Goal: Task Accomplishment & Management: Use online tool/utility

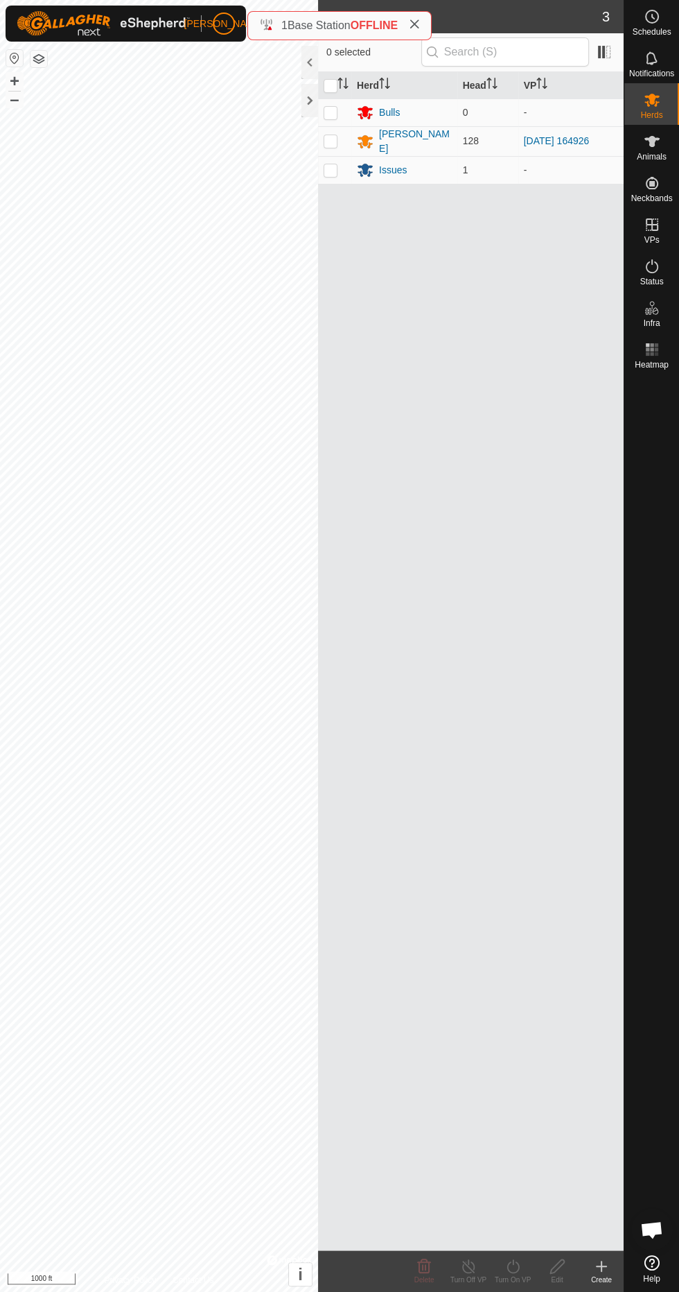
click at [660, 250] on div "Status" at bounding box center [652, 271] width 55 height 42
click at [652, 266] on icon at bounding box center [652, 266] width 17 height 17
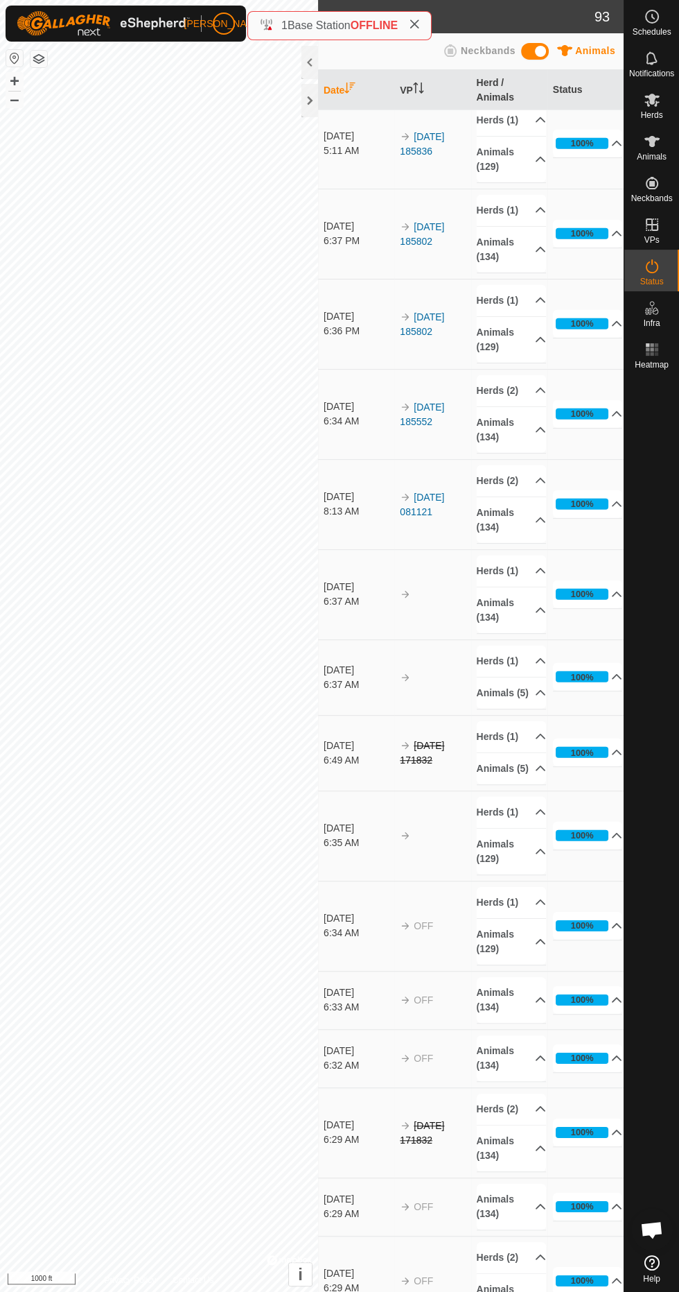
scroll to position [6600, 0]
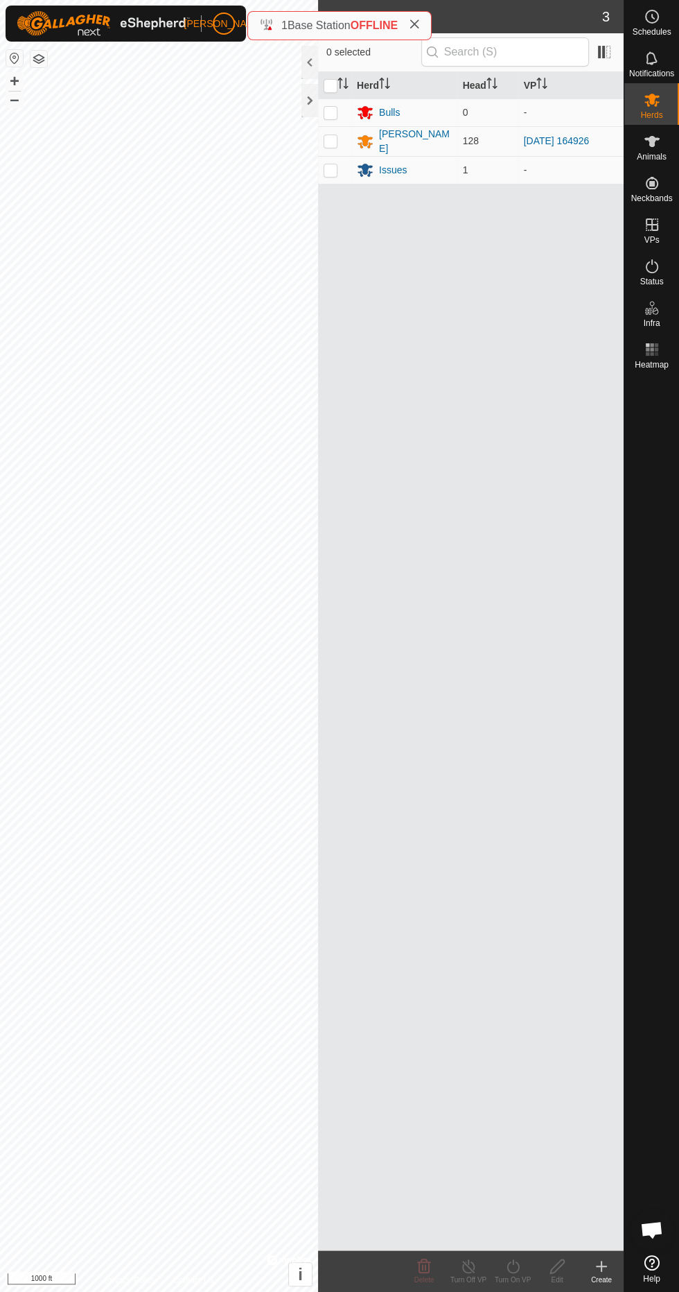
click at [648, 254] on div "Status" at bounding box center [652, 271] width 55 height 42
click at [653, 250] on div "Status" at bounding box center [652, 271] width 55 height 42
click at [652, 261] on icon at bounding box center [652, 266] width 12 height 14
click at [658, 256] on es-activation-svg-icon at bounding box center [652, 266] width 25 height 22
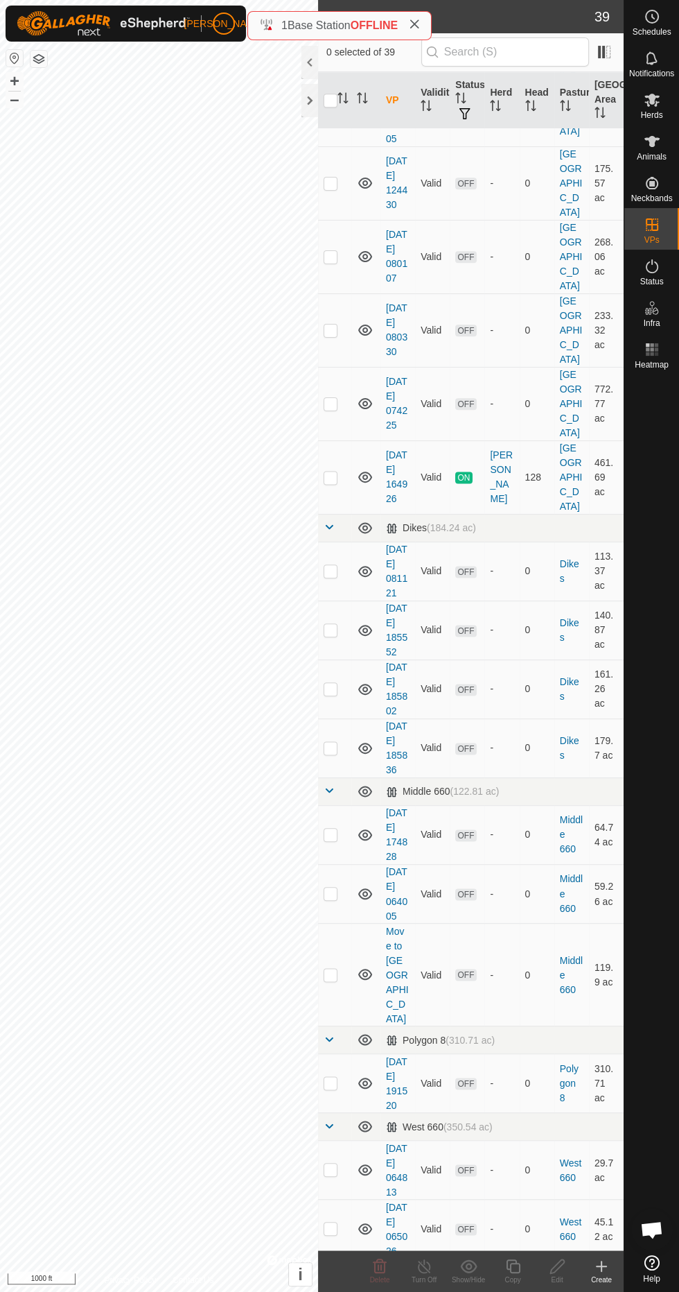
scroll to position [2021, 0]
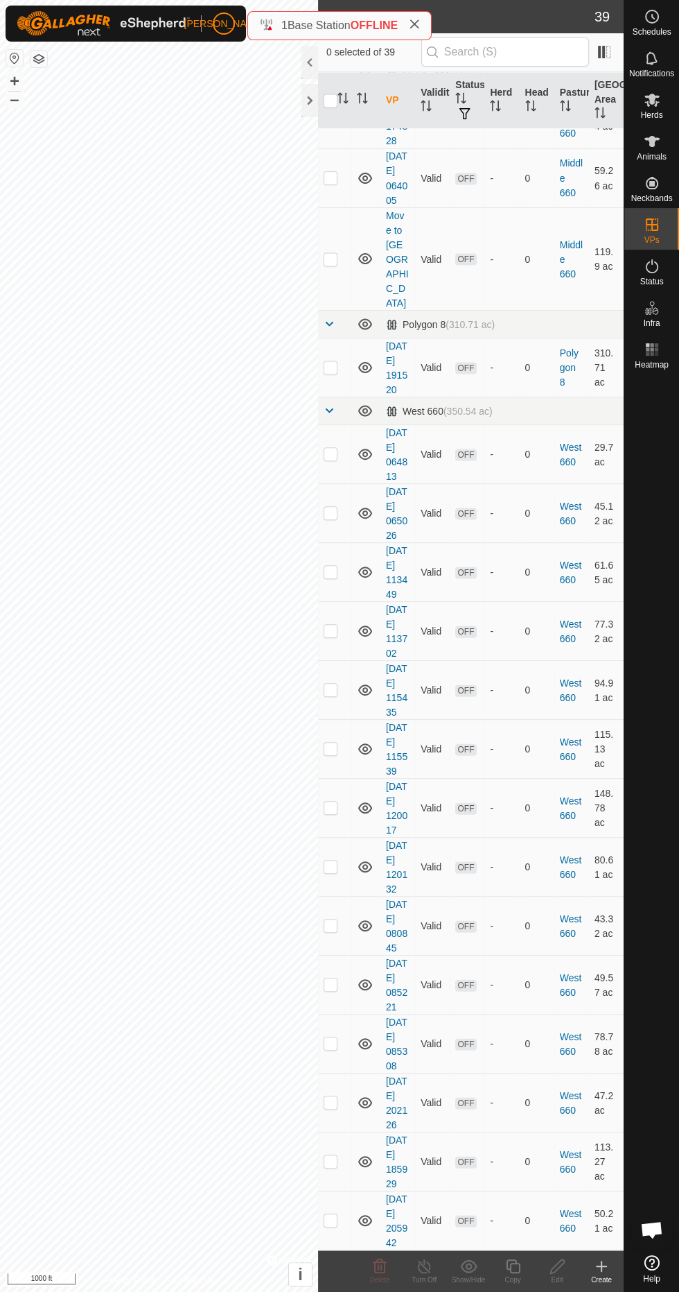
click at [403, 1228] on link "[DATE] 205942" at bounding box center [396, 1219] width 21 height 55
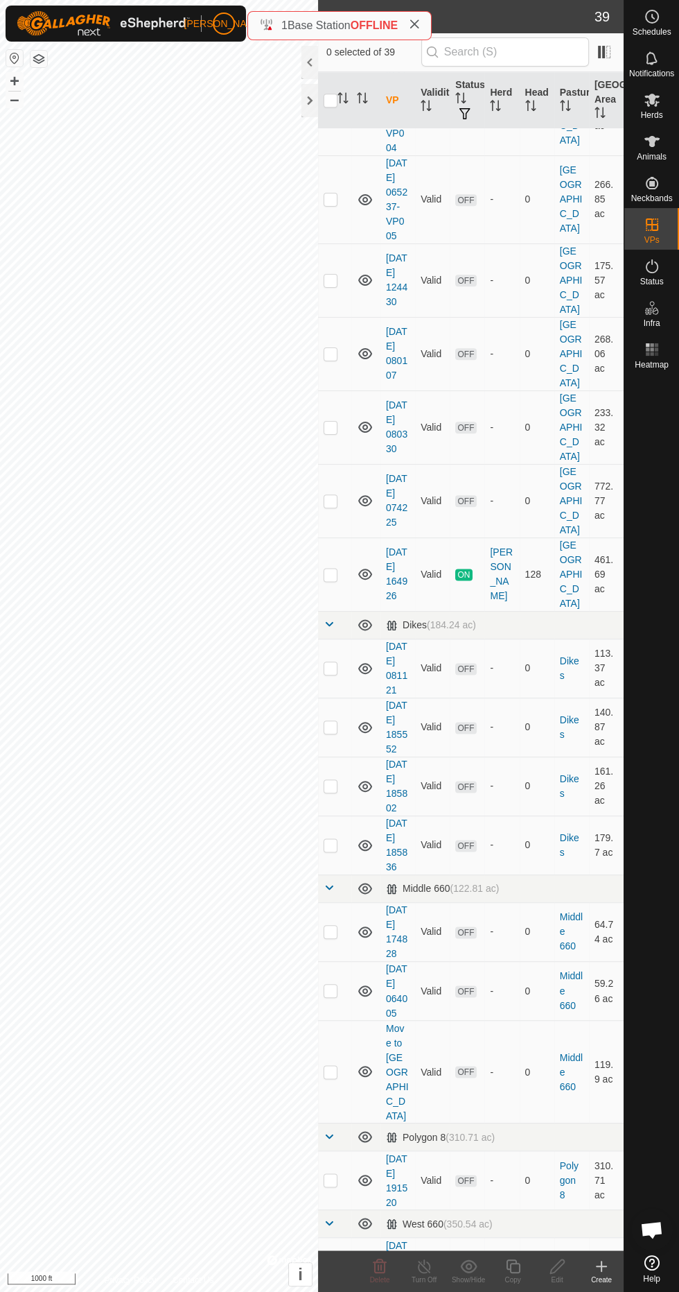
scroll to position [851, 0]
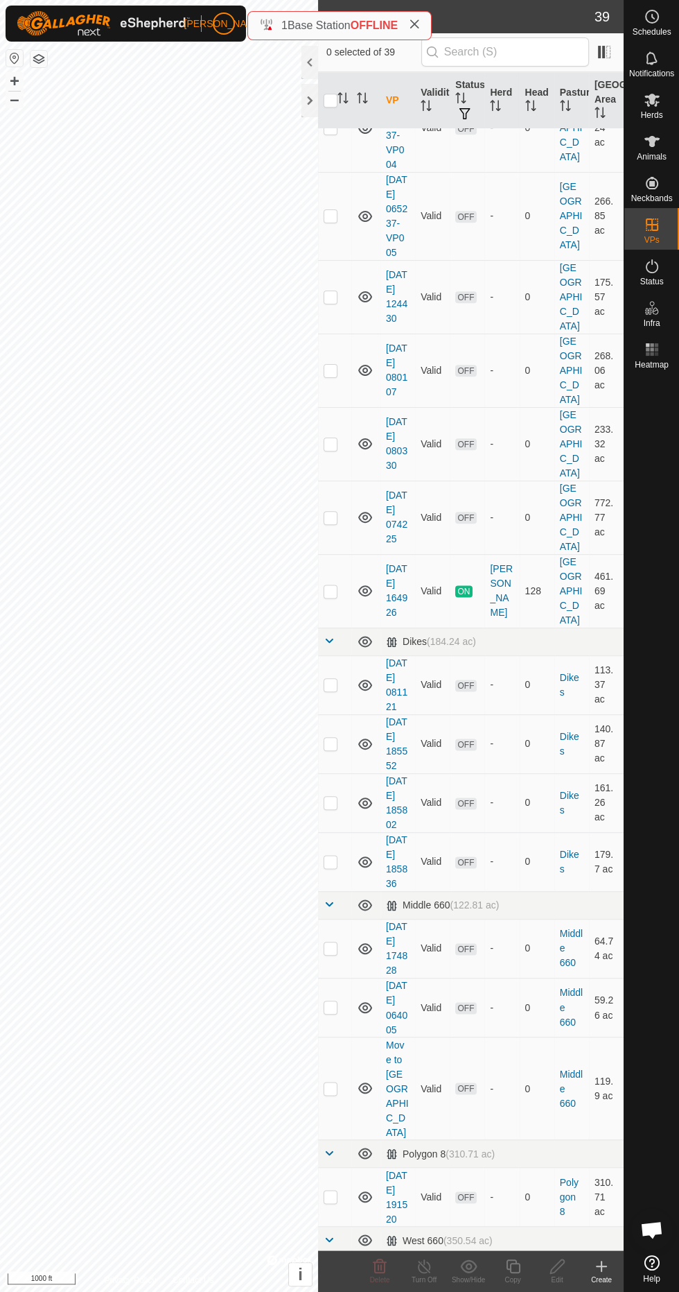
click at [397, 618] on link "[DATE] 164926" at bounding box center [396, 590] width 21 height 55
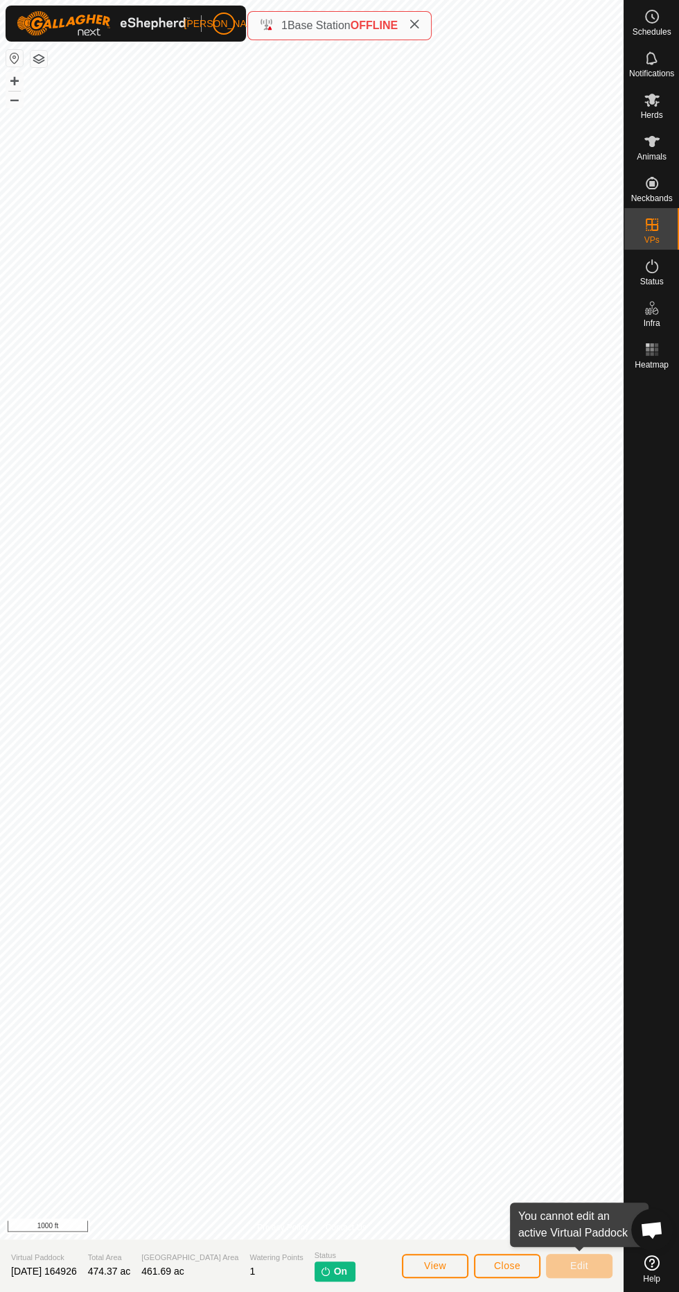
click at [530, 1255] on button "Close" at bounding box center [507, 1265] width 67 height 24
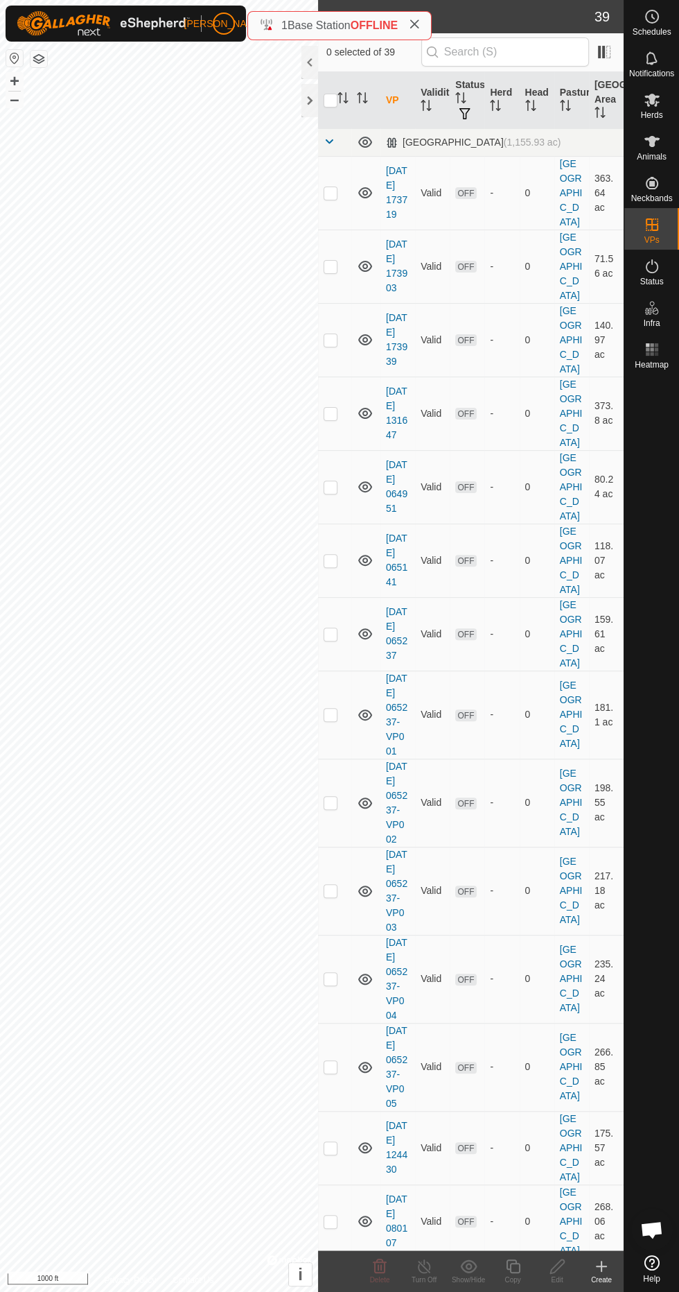
click at [601, 1266] on icon at bounding box center [602, 1266] width 10 height 0
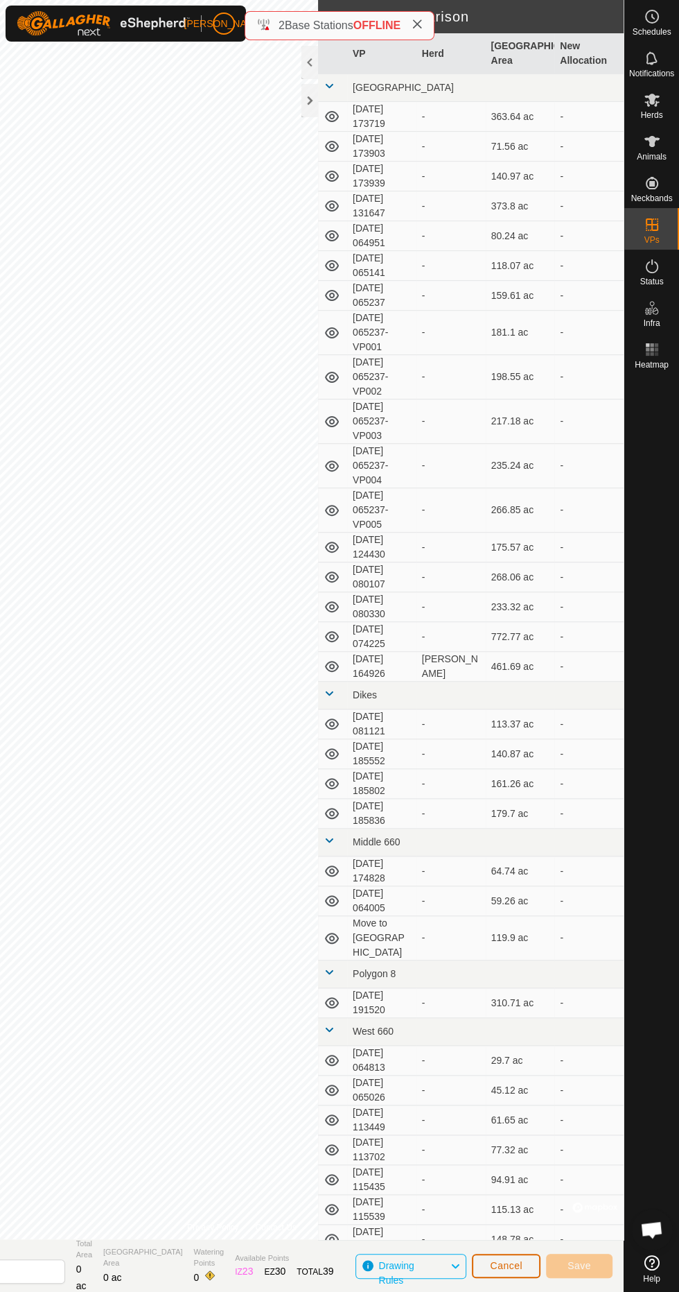
click at [530, 1270] on button "Cancel" at bounding box center [506, 1265] width 69 height 24
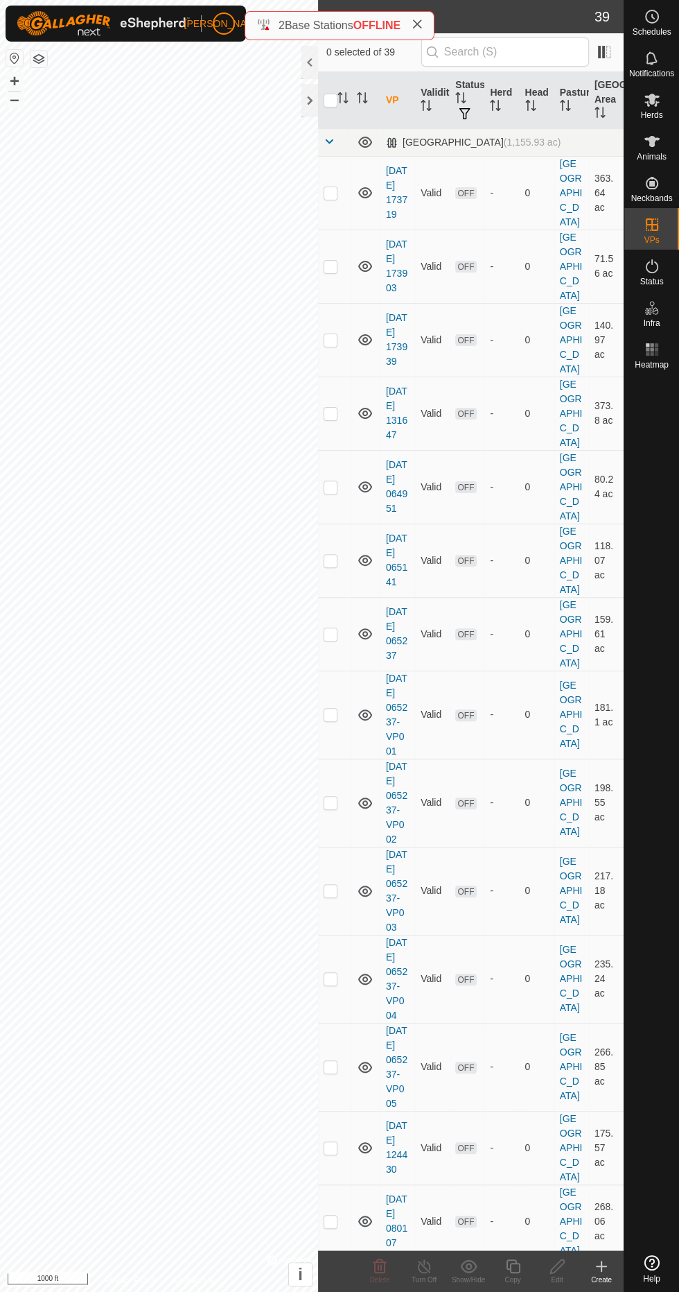
click at [602, 1266] on icon at bounding box center [602, 1266] width 10 height 0
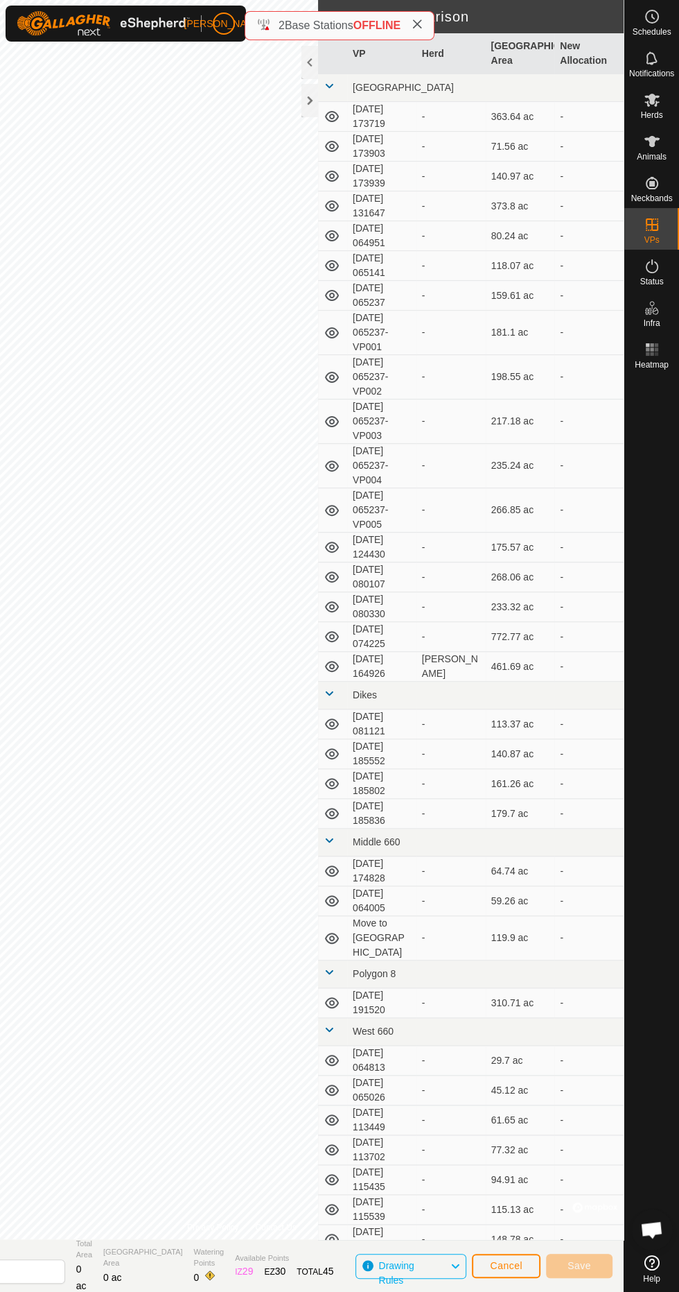
click at [327, 419] on icon at bounding box center [332, 421] width 17 height 17
click at [521, 1265] on span "Cancel" at bounding box center [506, 1265] width 33 height 11
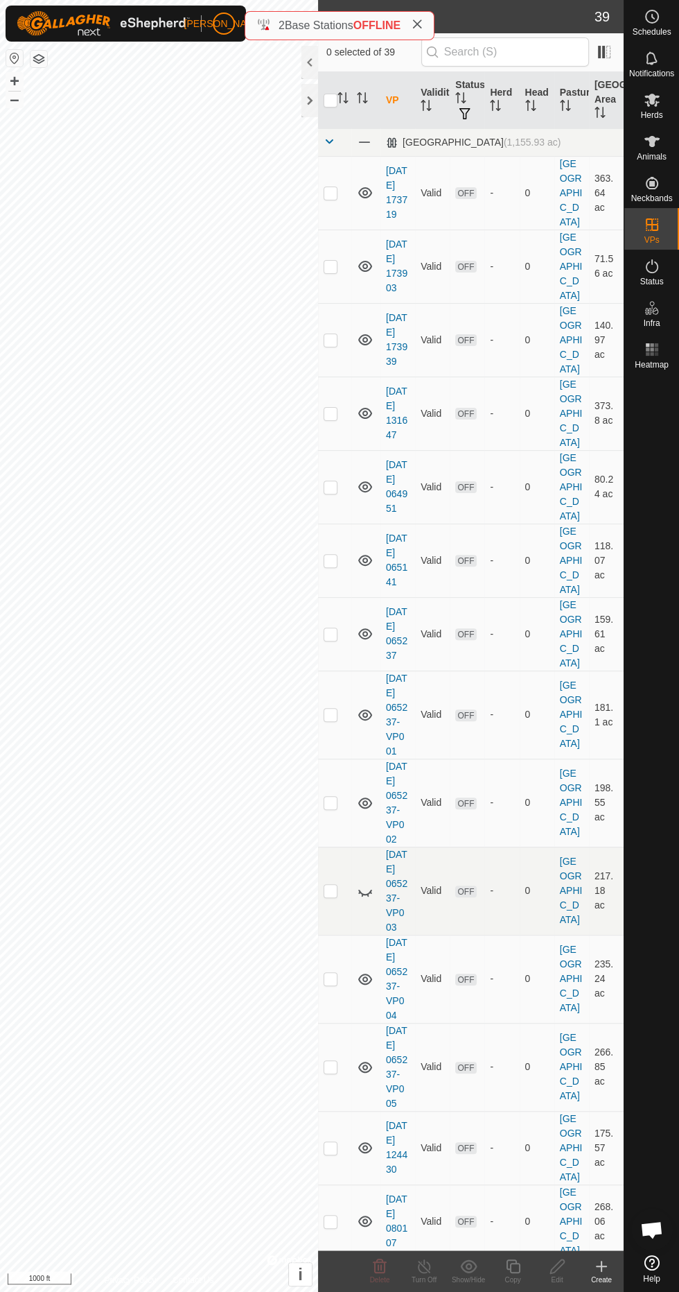
click at [601, 1266] on icon at bounding box center [602, 1266] width 10 height 0
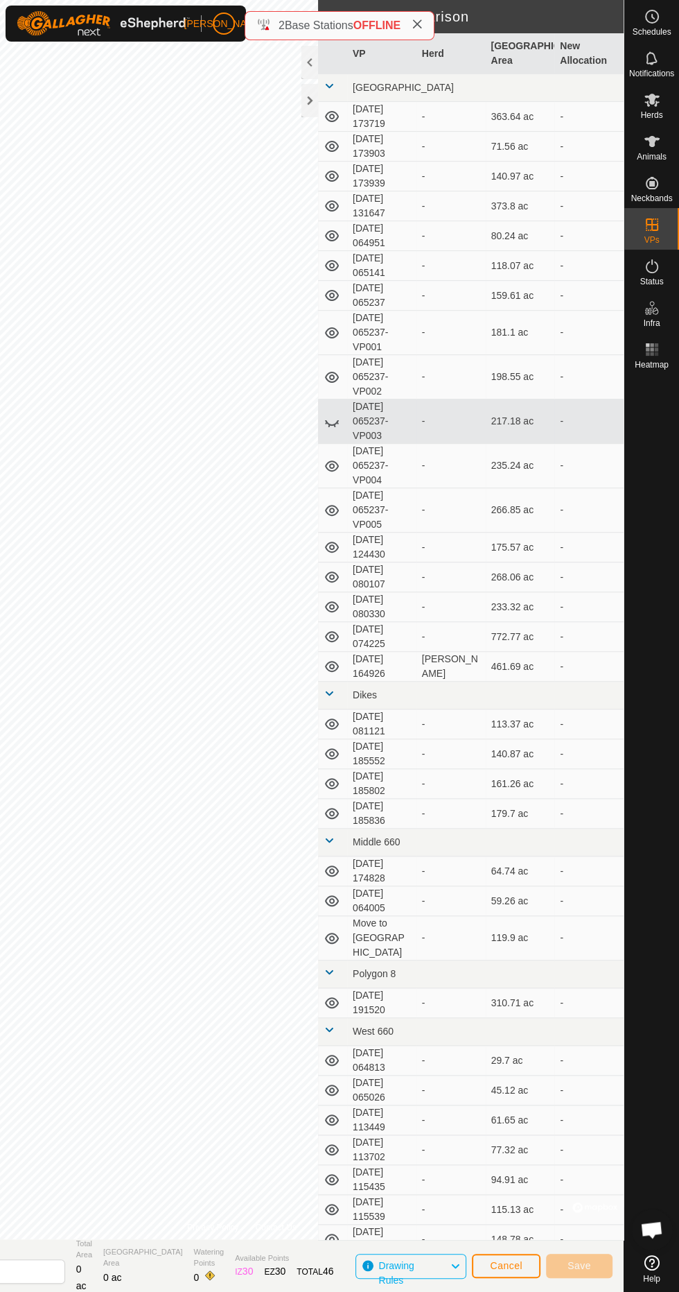
click at [310, 100] on div at bounding box center [310, 100] width 17 height 33
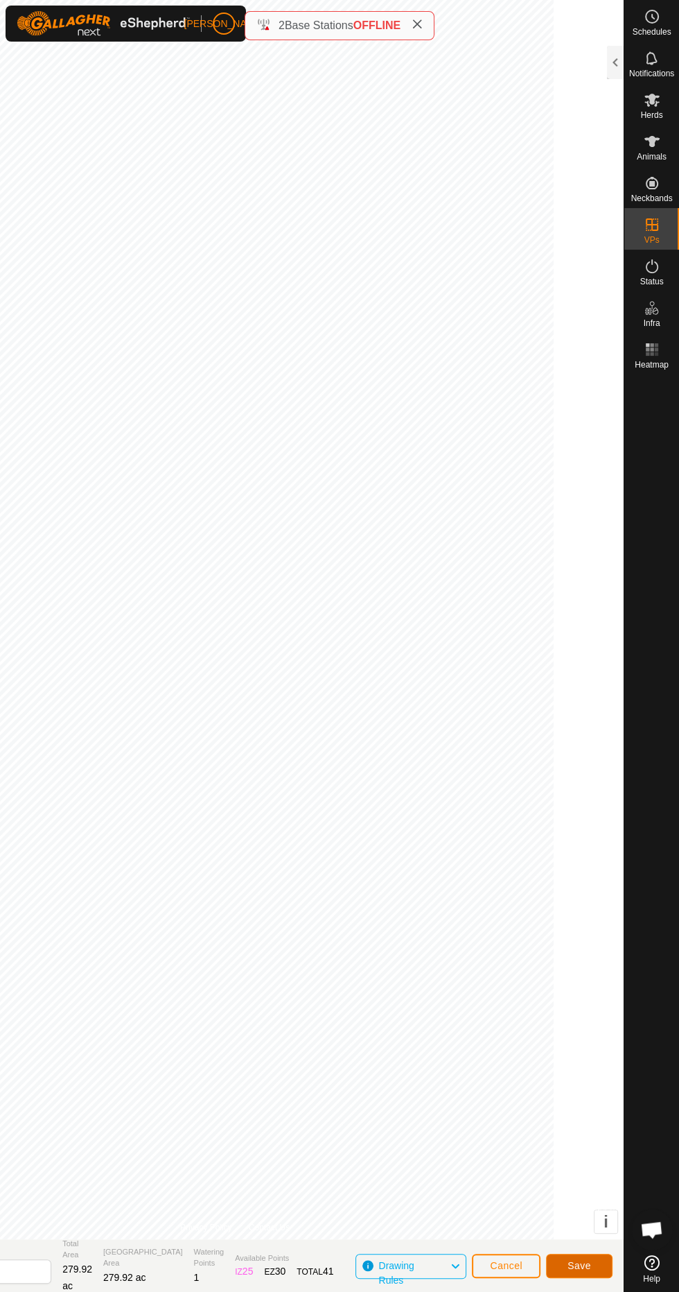
click at [608, 1269] on button "Save" at bounding box center [579, 1265] width 67 height 24
